Goal: Task Accomplishment & Management: Use online tool/utility

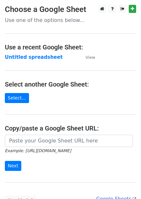
click at [38, 61] on main "Choose a Google Sheet Use one of the options below... Use a recent Google Sheet…" at bounding box center [70, 105] width 141 height 201
click at [42, 59] on strong "Untitled spreadsheet" at bounding box center [34, 57] width 58 height 6
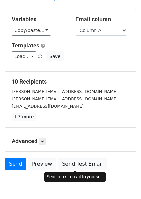
scroll to position [52, 0]
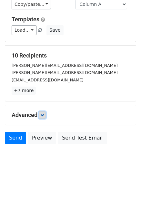
click at [44, 117] on icon at bounding box center [42, 115] width 4 height 4
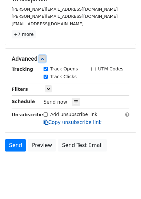
scroll to position [114, 0]
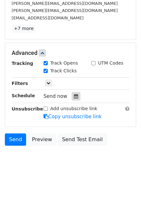
click at [77, 96] on div at bounding box center [76, 96] width 9 height 8
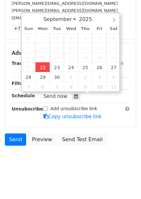
type input "2025-09-22 12:00"
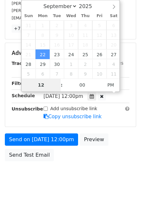
scroll to position [105, 0]
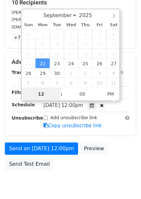
type input "4"
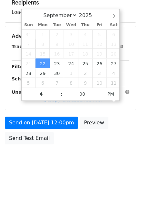
type input "2025-09-22 16:00"
drag, startPoint x: 100, startPoint y: 135, endPoint x: 100, endPoint y: 143, distance: 8.1
click at [100, 135] on div "Send on Sep 22 at 12:00pm Preview Send Test Email" at bounding box center [70, 132] width 141 height 31
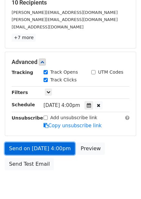
click at [55, 151] on link "Send on Sep 22 at 4:00pm" at bounding box center [40, 149] width 70 height 12
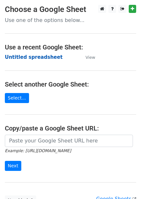
click at [49, 57] on strong "Untitled spreadsheet" at bounding box center [34, 57] width 58 height 6
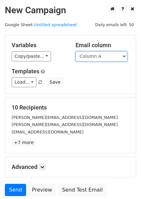
click at [112, 56] on select "Column A Column B Column C Column D Column E Column F" at bounding box center [102, 56] width 52 height 10
select select "Column B"
click at [76, 51] on select "Column A Column B Column C Column D Column E Column F" at bounding box center [102, 56] width 52 height 10
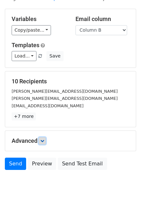
click at [44, 139] on icon at bounding box center [42, 141] width 4 height 4
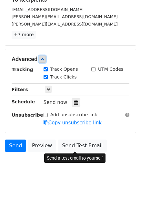
scroll to position [115, 0]
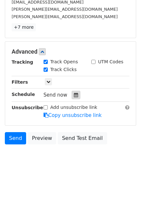
click at [75, 95] on icon at bounding box center [76, 95] width 4 height 5
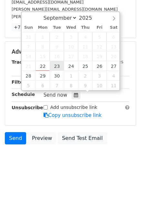
type input "2025-09-23 12:00"
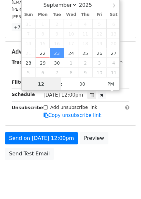
scroll to position [0, 0]
type input "5"
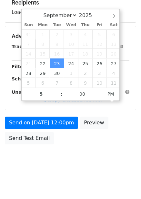
type input "2025-09-23 17:00"
click at [97, 149] on body "New Campaign Daily emails left: 50 Google Sheet: Untitled spreadsheet Variables…" at bounding box center [70, 37] width 141 height 274
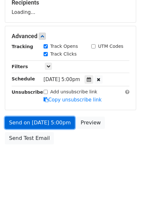
click at [59, 125] on link "Send on Sep 23 at 5:00pm" at bounding box center [40, 123] width 70 height 12
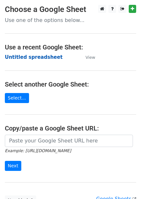
click at [42, 57] on strong "Untitled spreadsheet" at bounding box center [34, 57] width 58 height 6
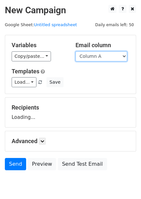
drag, startPoint x: 116, startPoint y: 55, endPoint x: 109, endPoint y: 67, distance: 13.5
click at [116, 55] on select "Column A Column B Column C Column D Column E Column F" at bounding box center [102, 56] width 52 height 10
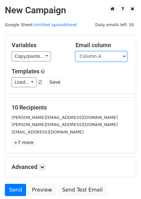
click at [107, 53] on select "Column A Column B Column C Column D Column E Column F" at bounding box center [102, 56] width 52 height 10
select select "Column C"
click at [76, 51] on select "Column A Column B Column C Column D Column E Column F" at bounding box center [102, 56] width 52 height 10
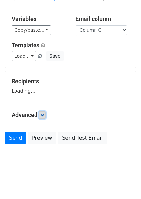
click at [44, 114] on icon at bounding box center [42, 115] width 4 height 4
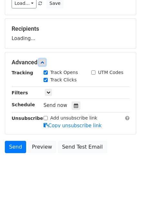
scroll to position [83, 0]
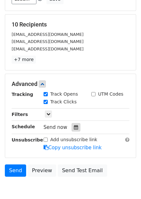
click at [74, 127] on icon at bounding box center [76, 127] width 4 height 5
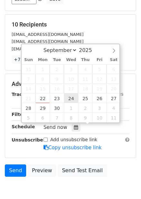
type input "2025-09-24 12:00"
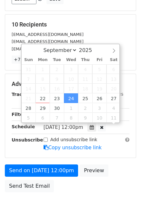
scroll to position [0, 0]
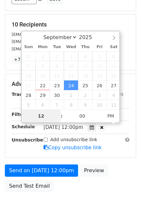
type input "6"
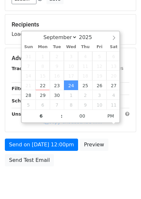
type input "2025-09-24 18:00"
click at [102, 167] on div "Send on Sep 24 at 12:00pm Preview Send Test Email" at bounding box center [70, 154] width 141 height 31
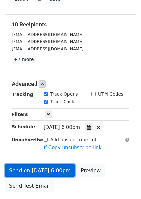
drag, startPoint x: 57, startPoint y: 170, endPoint x: 60, endPoint y: 172, distance: 3.9
click at [57, 170] on link "Send on Sep 24 at 6:00pm" at bounding box center [40, 170] width 70 height 12
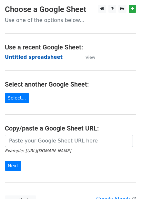
click at [45, 59] on strong "Untitled spreadsheet" at bounding box center [34, 57] width 58 height 6
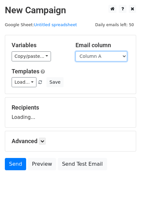
click at [100, 60] on select "Column A Column B Column C Column D Column E Column F" at bounding box center [102, 56] width 52 height 10
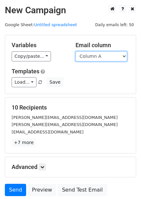
drag, startPoint x: 99, startPoint y: 56, endPoint x: 100, endPoint y: 61, distance: 4.9
click at [99, 56] on select "Column A Column B Column C Column D Column E Column F" at bounding box center [102, 56] width 52 height 10
select select "Column D"
click at [76, 51] on select "Column A Column B Column C Column D Column E Column F" at bounding box center [102, 56] width 52 height 10
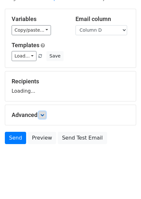
click at [43, 115] on icon at bounding box center [42, 115] width 4 height 4
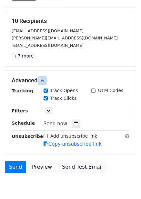
scroll to position [90, 0]
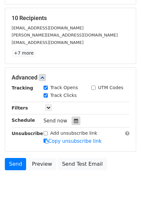
click at [75, 125] on div at bounding box center [76, 121] width 9 height 8
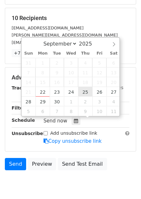
type input "2025-09-25 12:00"
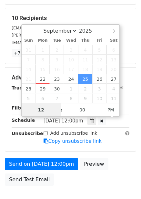
scroll to position [0, 0]
type input "7"
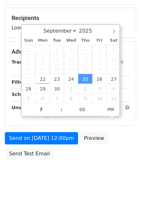
type input "2025-09-25 19:00"
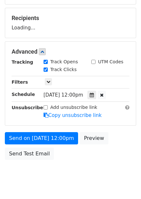
click at [115, 156] on div "Send on Sep 25 at 12:00pm Preview Send Test Email" at bounding box center [70, 147] width 141 height 31
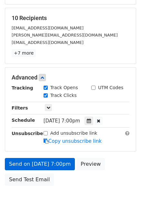
click at [64, 143] on link "Copy unsubscribe link" at bounding box center [73, 141] width 58 height 6
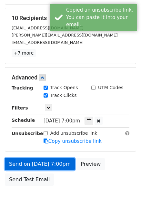
click at [64, 161] on link "Send on Sep 25 at 7:00pm" at bounding box center [40, 164] width 70 height 12
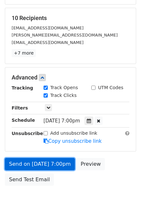
click at [48, 163] on link "Send on Sep 25 at 7:00pm" at bounding box center [40, 164] width 70 height 12
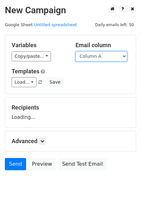
drag, startPoint x: 97, startPoint y: 56, endPoint x: 97, endPoint y: 59, distance: 3.6
click at [97, 56] on select "Column A Column B Column C Column D Column E Column F" at bounding box center [102, 56] width 52 height 10
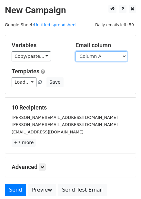
drag, startPoint x: 98, startPoint y: 57, endPoint x: 99, endPoint y: 60, distance: 3.2
click at [98, 57] on select "Column A Column B Column C Column D Column E Column F" at bounding box center [102, 56] width 52 height 10
select select "Column E"
click at [76, 51] on select "Column A Column B Column C Column D Column E Column F" at bounding box center [102, 56] width 52 height 10
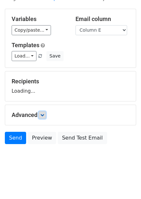
click at [46, 117] on link at bounding box center [42, 114] width 7 height 7
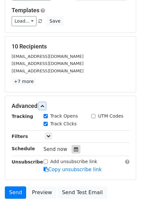
scroll to position [72, 0]
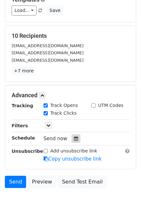
click at [74, 140] on icon at bounding box center [76, 138] width 4 height 5
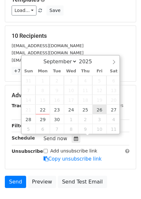
type input "2025-09-26 12:00"
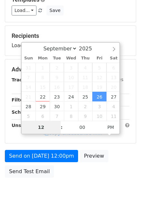
type input "8"
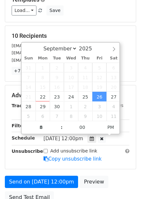
type input "2025-09-26 20:00"
click at [110, 156] on div "Add unsubscribe link Copy unsubscribe link" at bounding box center [87, 155] width 96 height 15
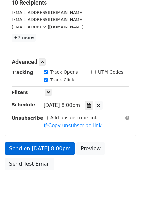
scroll to position [131, 0]
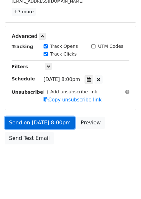
click at [58, 127] on link "Send on Sep 26 at 8:00pm" at bounding box center [40, 123] width 70 height 12
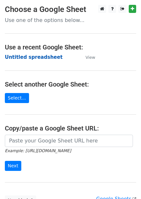
click at [43, 57] on strong "Untitled spreadsheet" at bounding box center [34, 57] width 58 height 6
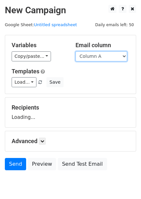
click at [99, 58] on select "Column A Column B Column C Column D Column E Column F" at bounding box center [102, 56] width 52 height 10
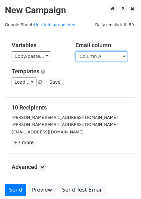
click at [103, 56] on select "Column A Column B Column C Column D Column E Column F" at bounding box center [102, 56] width 52 height 10
select select "Column F"
click at [76, 51] on select "Column A Column B Column C Column D Column E Column F" at bounding box center [102, 56] width 52 height 10
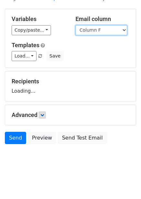
scroll to position [26, 0]
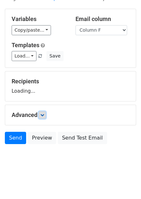
click at [42, 117] on link at bounding box center [42, 114] width 7 height 7
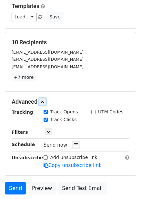
scroll to position [113, 0]
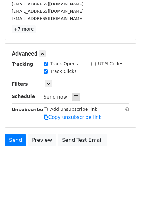
click at [74, 98] on icon at bounding box center [76, 97] width 4 height 5
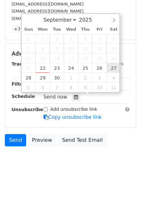
type input "2025-09-27 12:00"
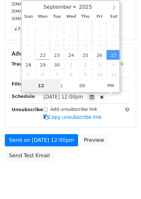
type input "9"
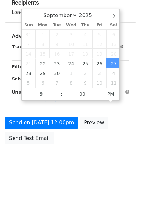
type input "2025-09-27 21:00"
click at [114, 141] on div "Send on Sep 27 at 12:00pm Preview Send Test Email" at bounding box center [70, 132] width 141 height 31
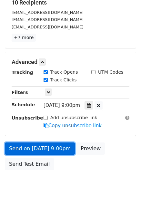
click at [59, 146] on link "Send on Sep 27 at 9:00pm" at bounding box center [40, 149] width 70 height 12
